Goal: Transaction & Acquisition: Obtain resource

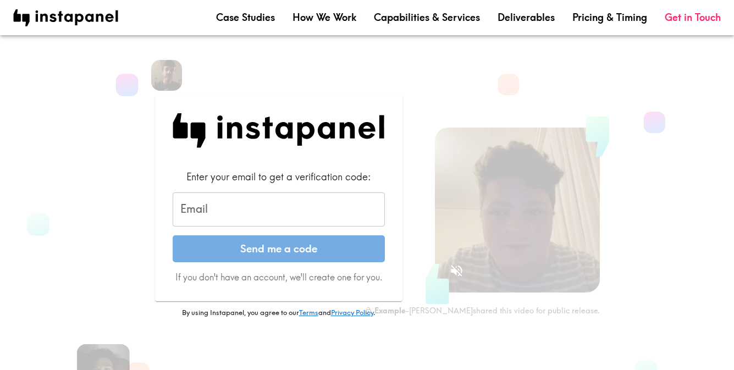
scroll to position [55, 0]
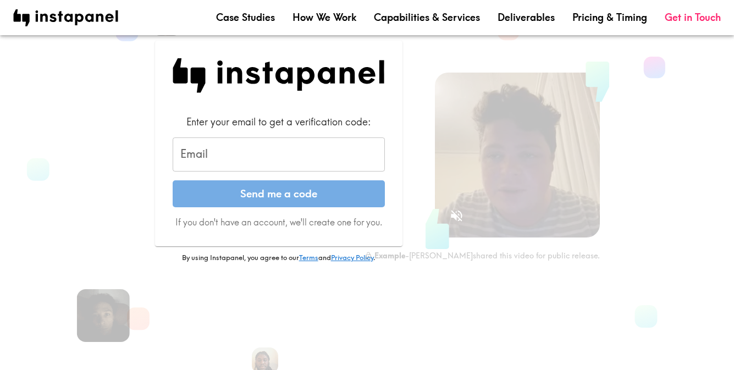
click at [271, 155] on input "Email" at bounding box center [279, 154] width 212 height 34
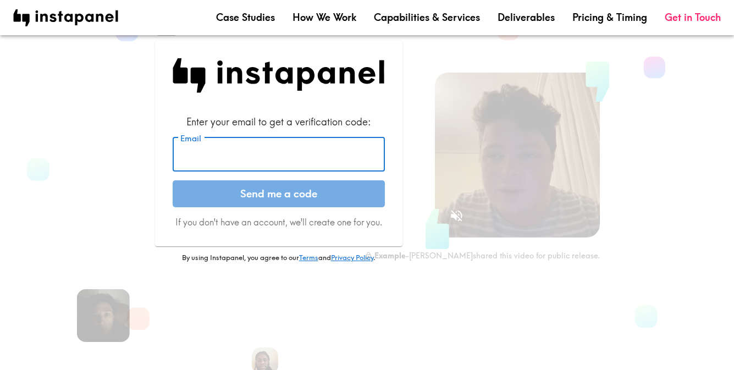
type input "[EMAIL_ADDRESS][DOMAIN_NAME]"
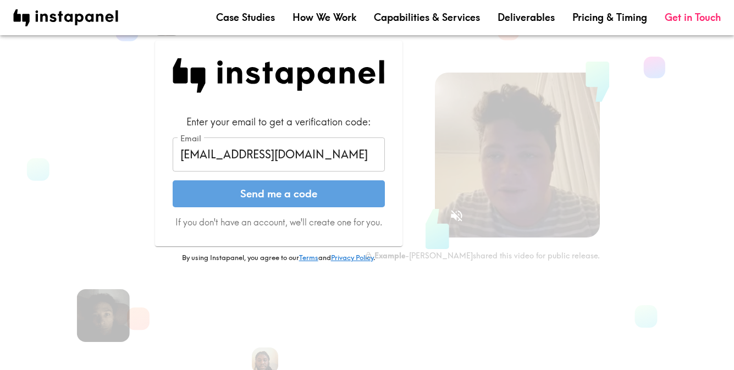
click at [296, 198] on button "Send me a code" at bounding box center [279, 193] width 212 height 27
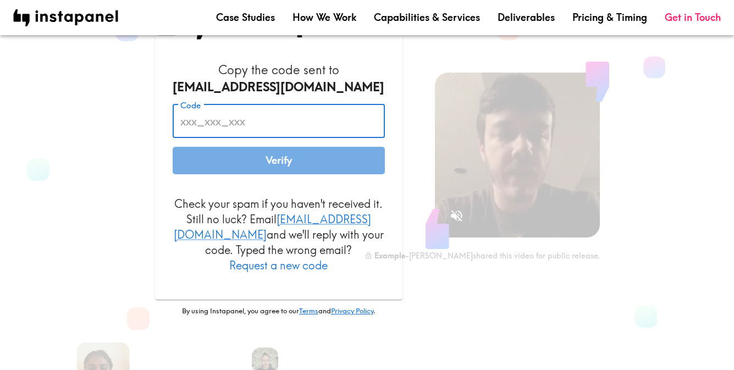
drag, startPoint x: 213, startPoint y: 135, endPoint x: 204, endPoint y: 130, distance: 9.9
click at [204, 130] on input "Code" at bounding box center [279, 121] width 212 height 34
paste input "78d_GBn_2Ge"
type input "78d_GBn_2Ge"
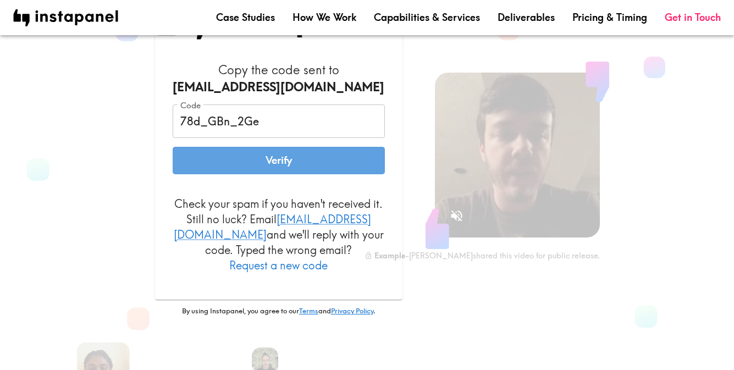
click at [272, 171] on button "Verify" at bounding box center [279, 160] width 212 height 27
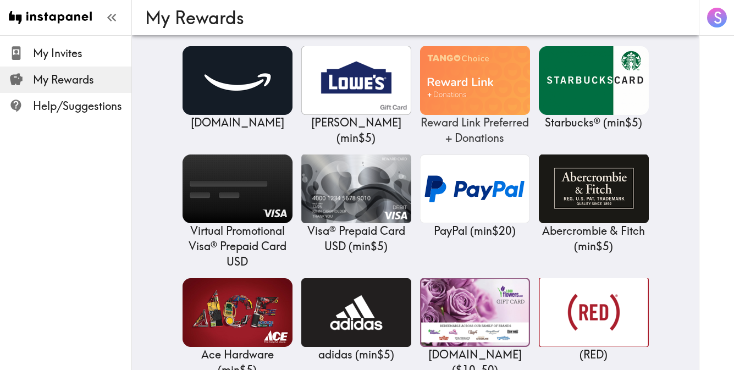
scroll to position [165, 0]
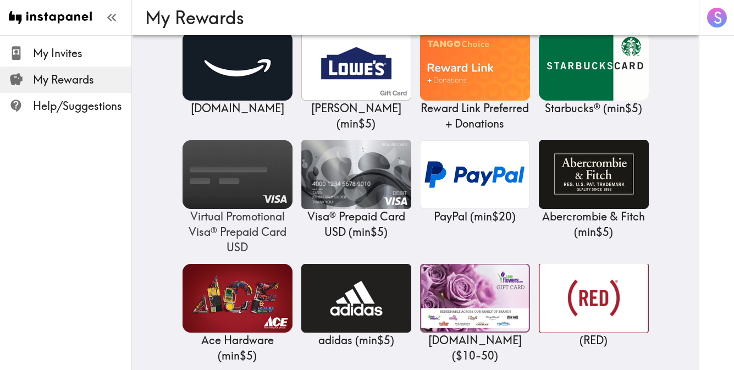
click at [235, 199] on img at bounding box center [237, 174] width 110 height 69
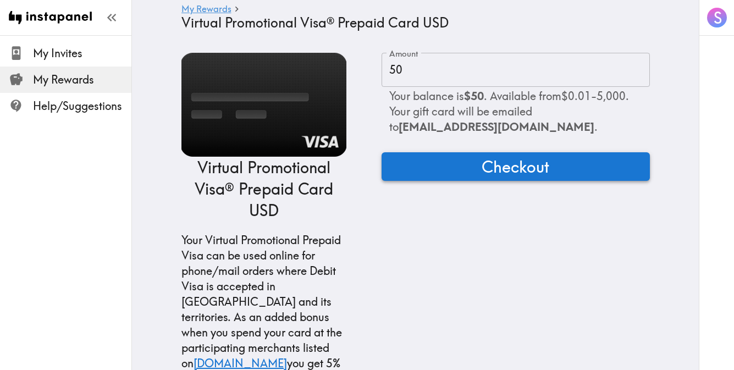
click at [515, 168] on span "Checkout" at bounding box center [515, 166] width 68 height 22
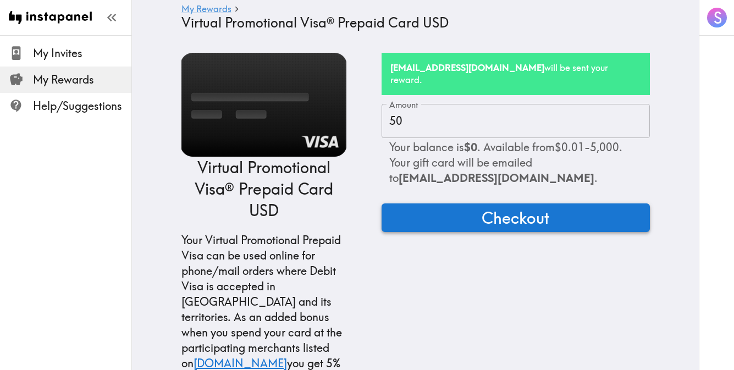
click at [522, 207] on span "Checkout" at bounding box center [515, 218] width 68 height 22
